Goal: Find specific page/section: Find specific page/section

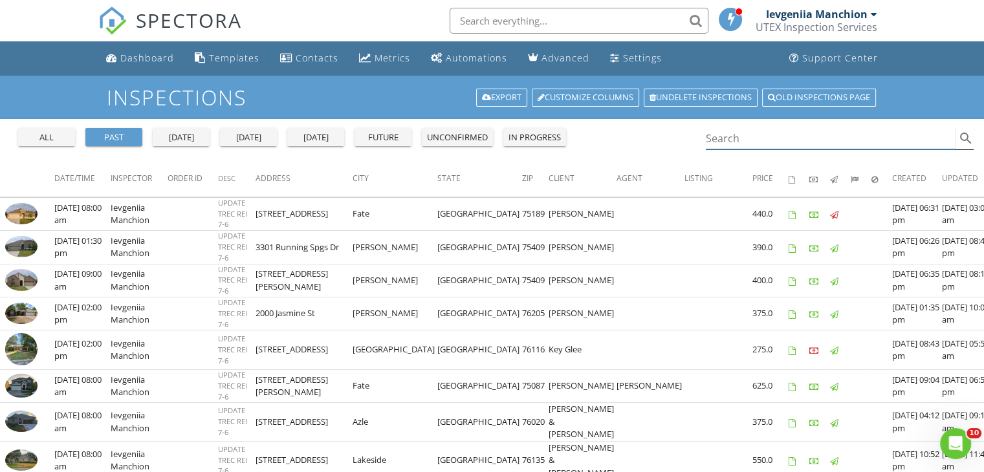
click at [813, 140] on input "Search" at bounding box center [831, 138] width 250 height 21
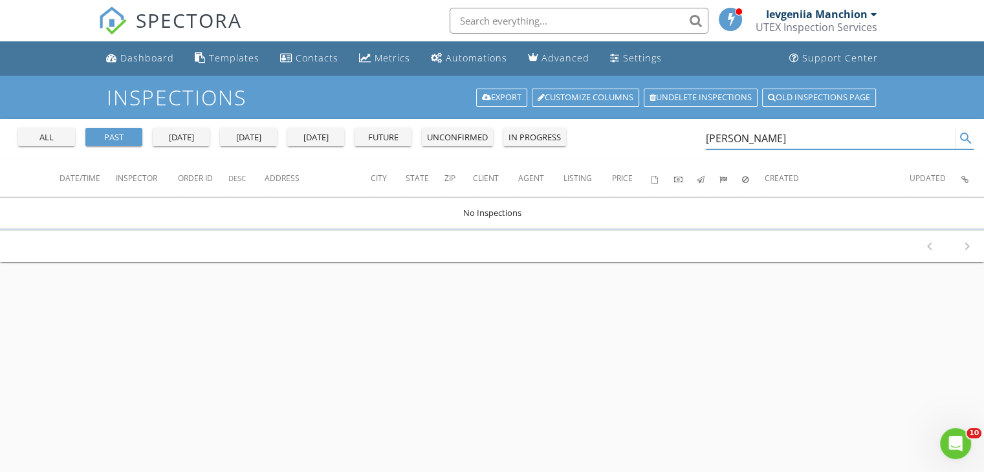
click at [712, 139] on input "tim ne" at bounding box center [831, 138] width 250 height 21
drag, startPoint x: 780, startPoint y: 139, endPoint x: 690, endPoint y: 138, distance: 90.6
click at [690, 138] on div "all past yesterday today tomorrow future unconfirmed in progress thymoty m ne s…" at bounding box center [492, 139] width 984 height 41
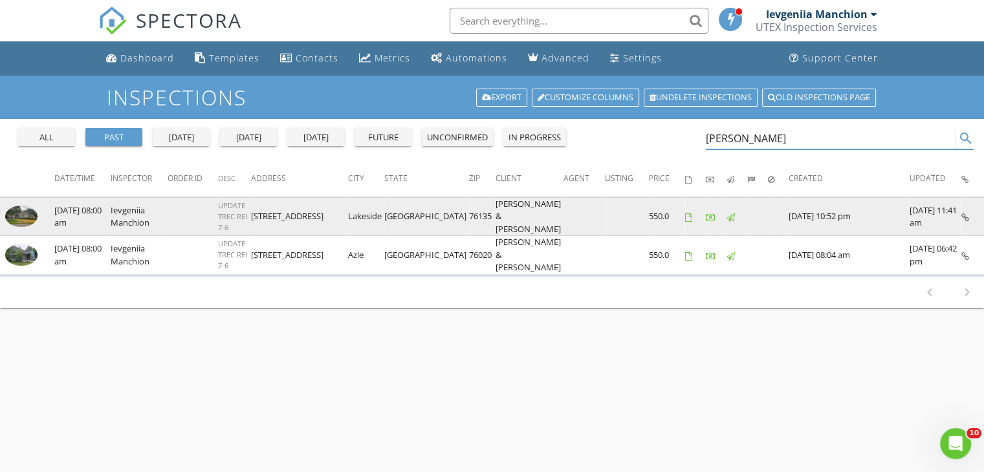
type input "nelson"
click at [28, 213] on img at bounding box center [21, 216] width 32 height 21
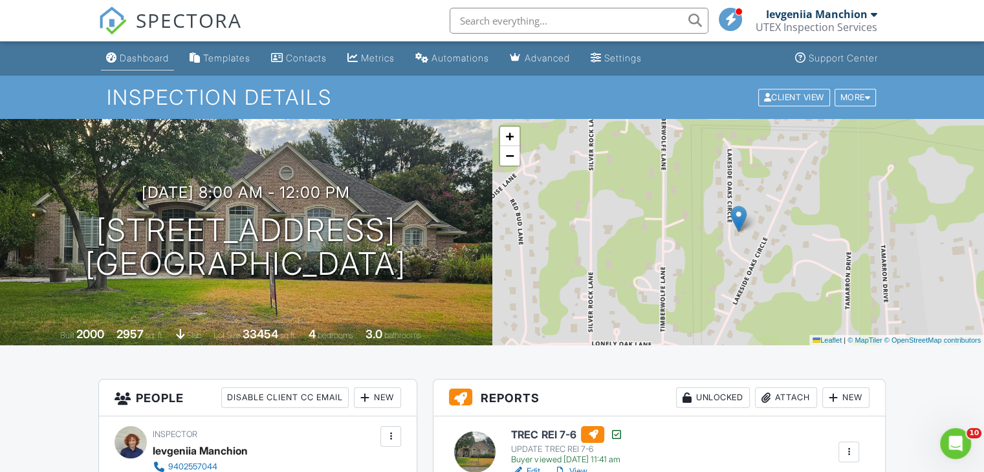
click at [149, 56] on div "Dashboard" at bounding box center [144, 57] width 49 height 11
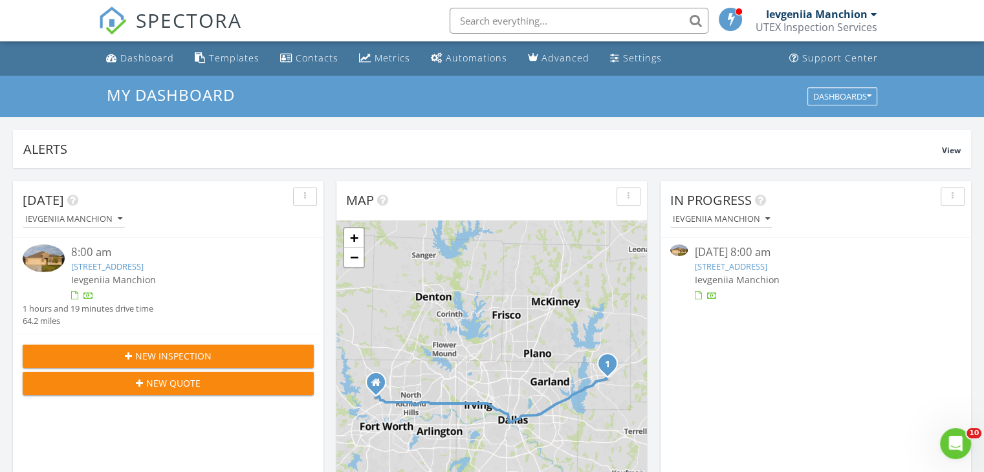
click at [712, 270] on link "411 Revolution Rd, Fate, TX 75189" at bounding box center [730, 267] width 72 height 12
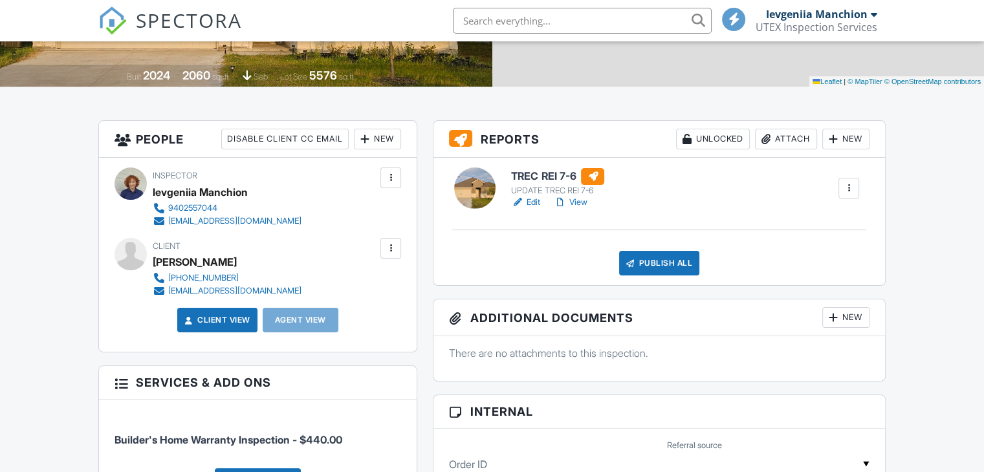
scroll to position [259, 0]
click at [531, 179] on h6 "TREC REI 7-6" at bounding box center [557, 176] width 93 height 17
